Goal: Entertainment & Leisure: Consume media (video, audio)

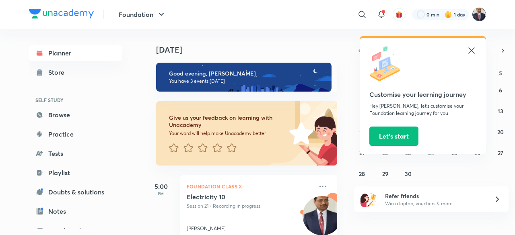
click at [481, 14] on img at bounding box center [480, 15] width 14 height 14
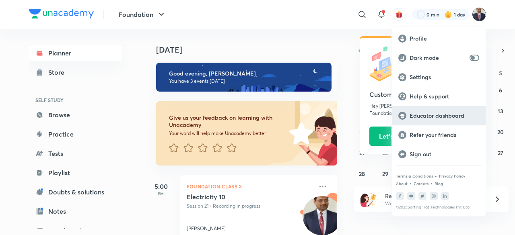
click at [429, 118] on p "Educator dashboard" at bounding box center [445, 115] width 70 height 7
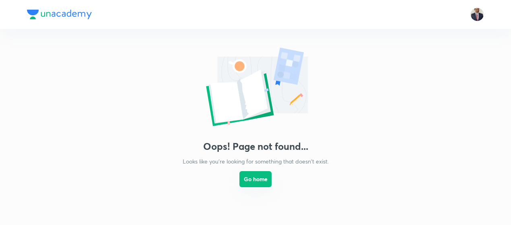
click at [260, 177] on button "Go home" at bounding box center [256, 179] width 32 height 16
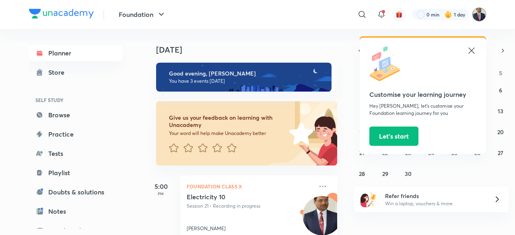
click at [480, 16] on img at bounding box center [480, 15] width 14 height 14
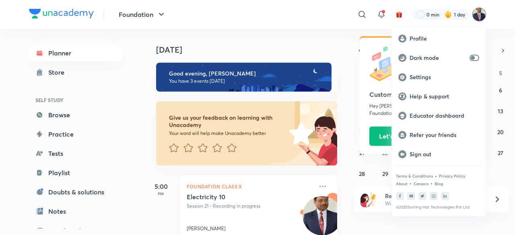
click at [426, 118] on p "Educator dashboard" at bounding box center [445, 115] width 70 height 7
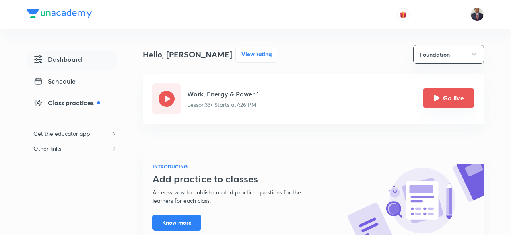
click at [435, 97] on icon "Go live" at bounding box center [437, 98] width 6 height 6
